Goal: Task Accomplishment & Management: Manage account settings

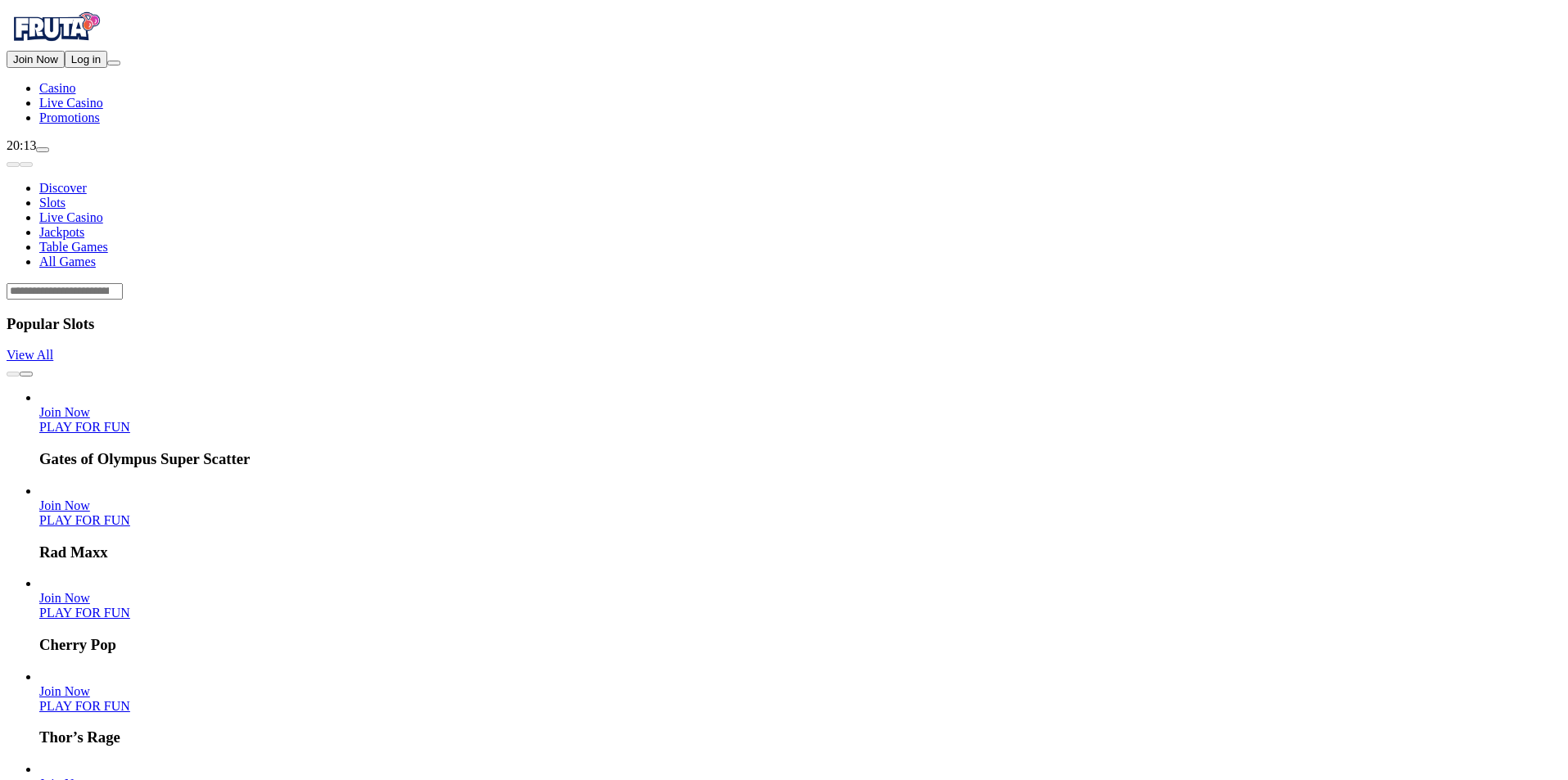
click at [108, 68] on button "Log in" at bounding box center [85, 59] width 42 height 17
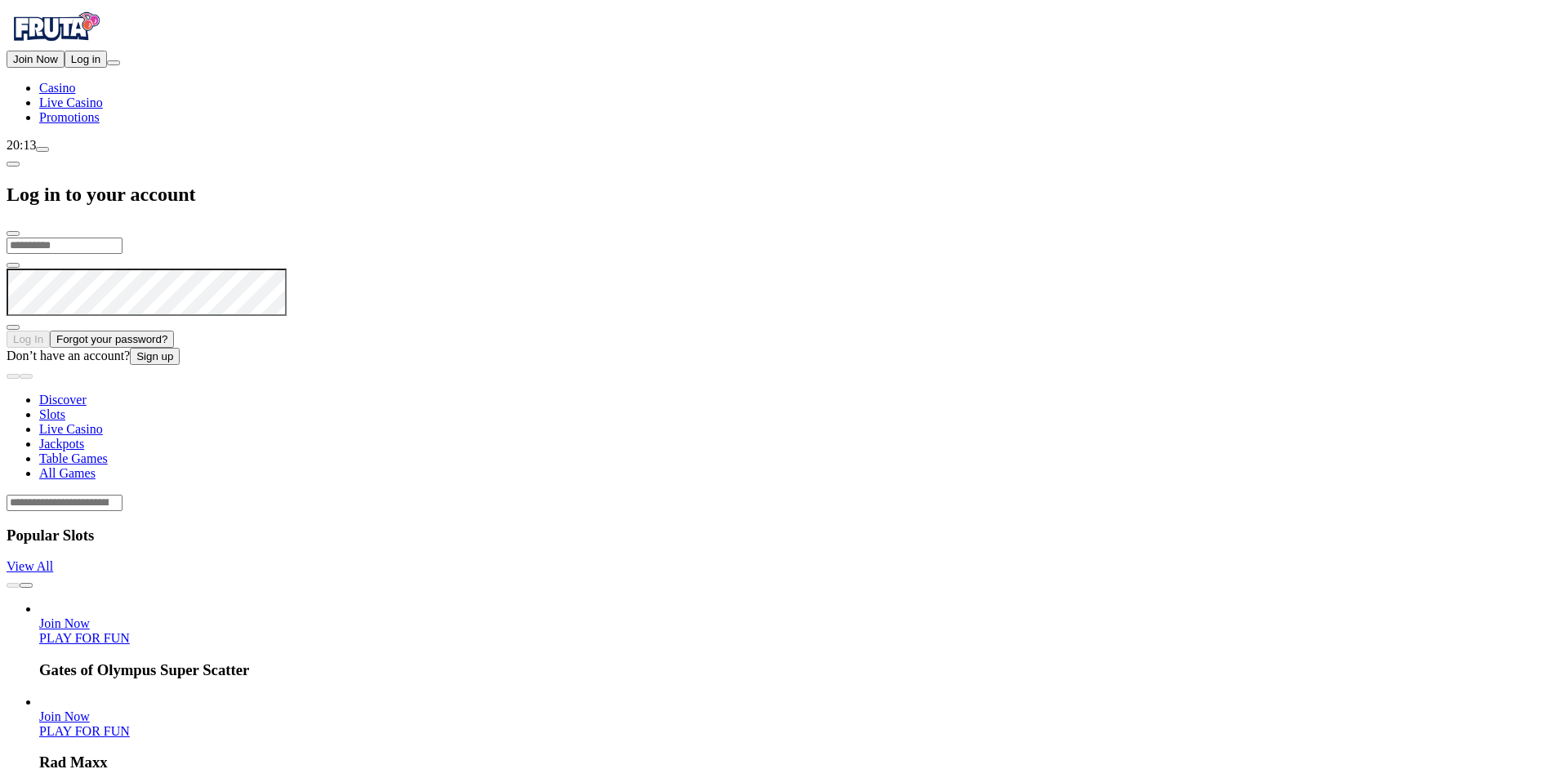
type input "**********"
click at [49, 329] on button "Log In" at bounding box center [28, 337] width 43 height 17
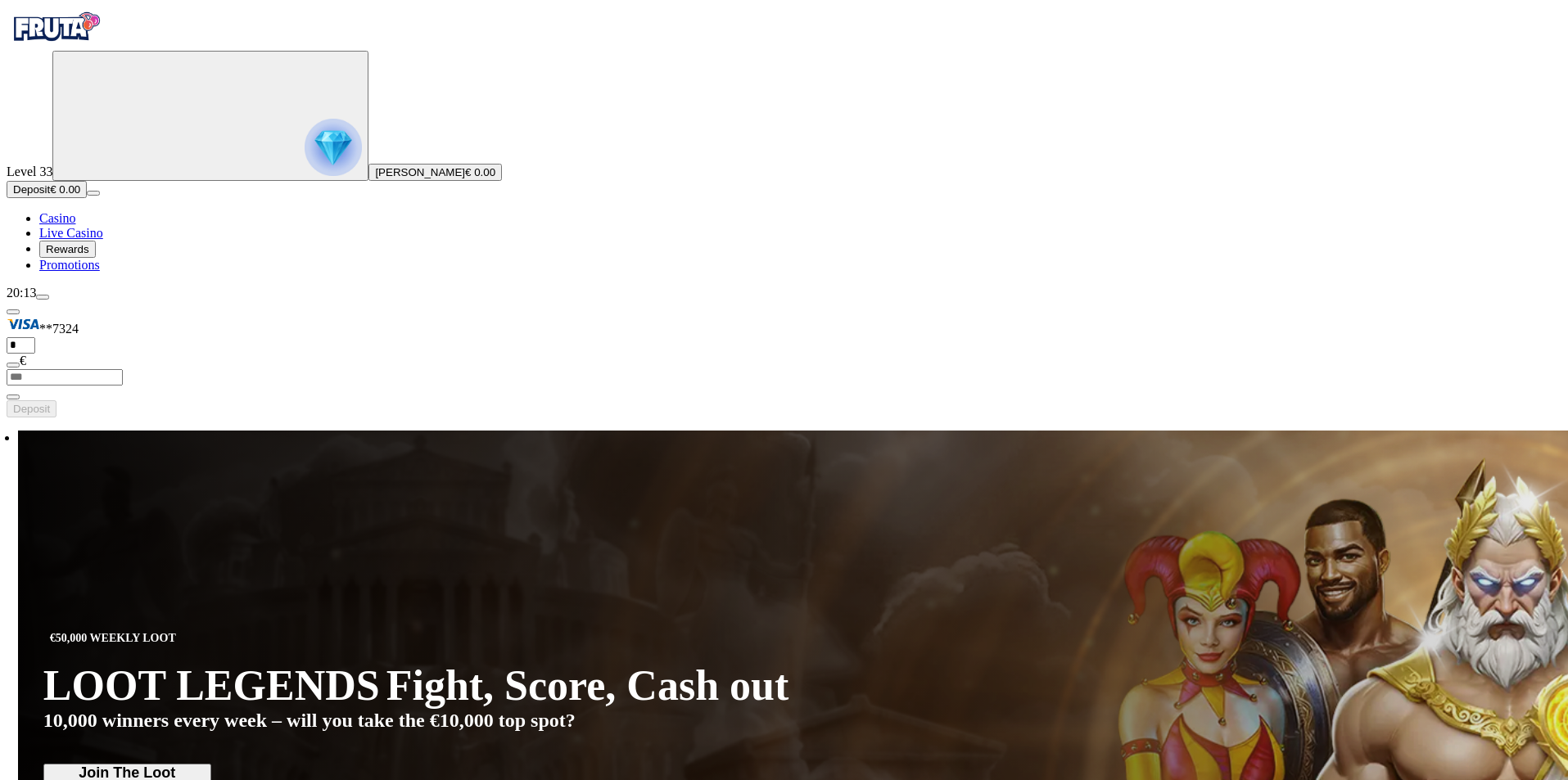
click at [89, 256] on span "Rewards" at bounding box center [67, 249] width 43 height 12
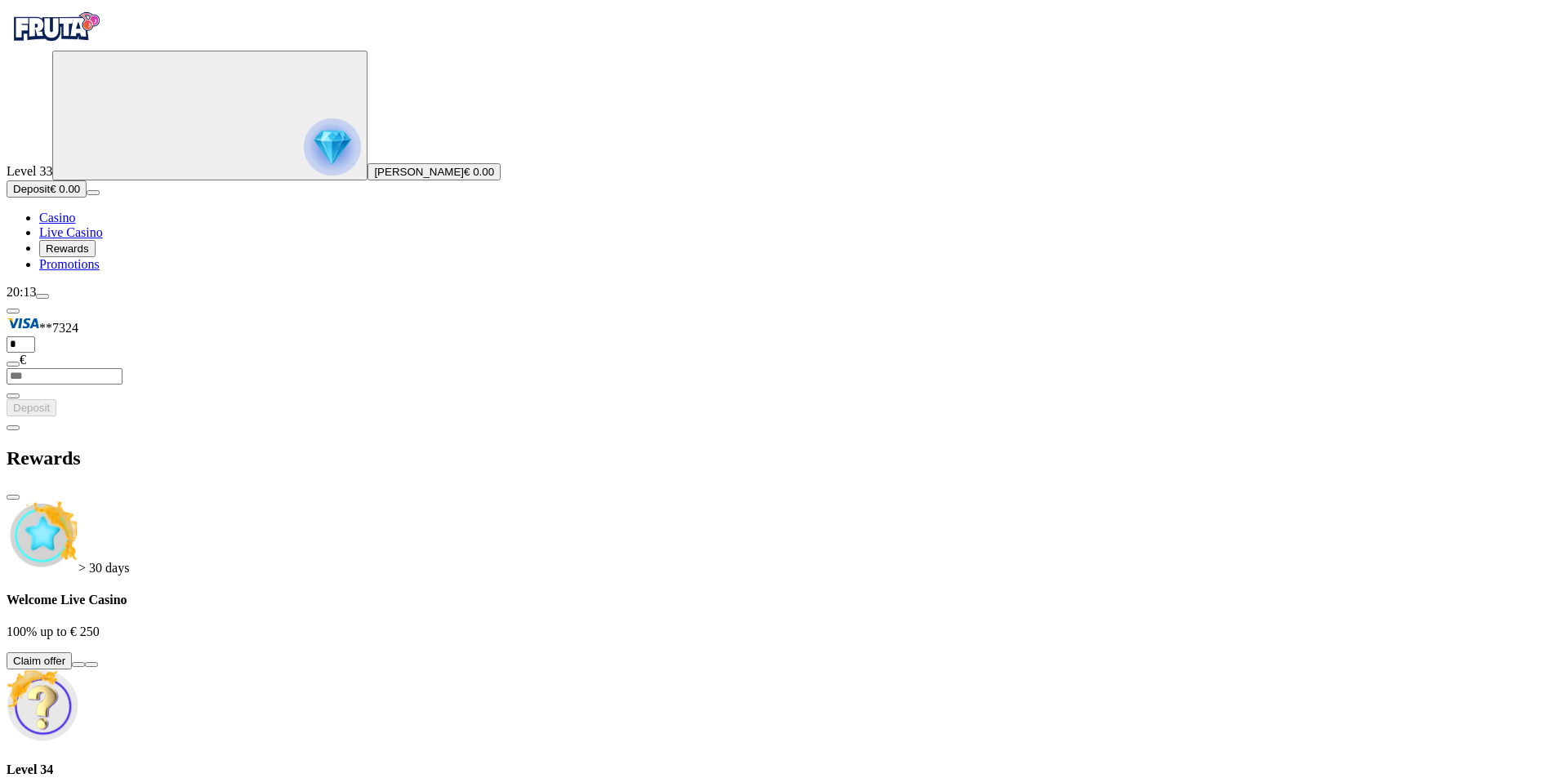
click at [13, 428] on span "chevron-left icon" at bounding box center [13, 428] width 0 height 0
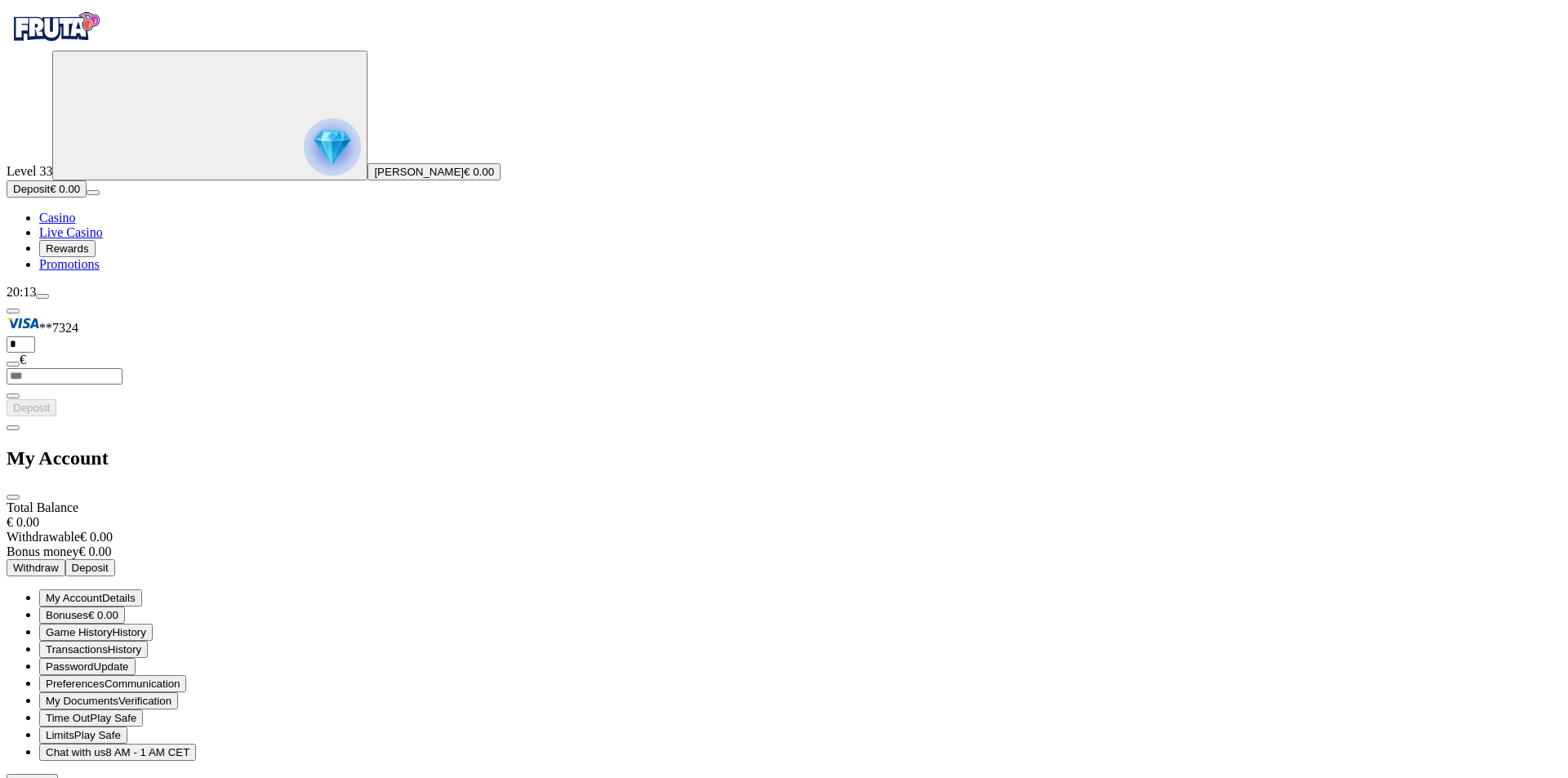
click at [84, 271] on span "Promotions" at bounding box center [69, 263] width 61 height 14
